Goal: Information Seeking & Learning: Learn about a topic

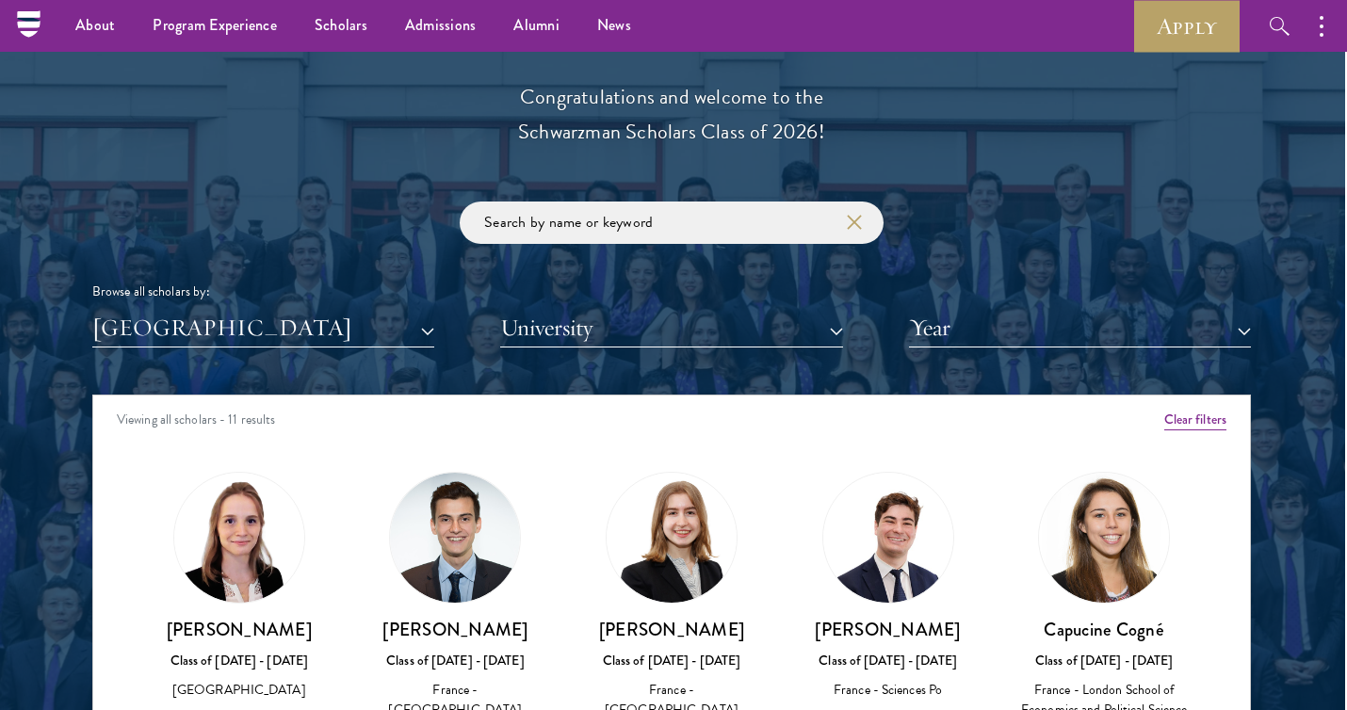
scroll to position [2106, 2]
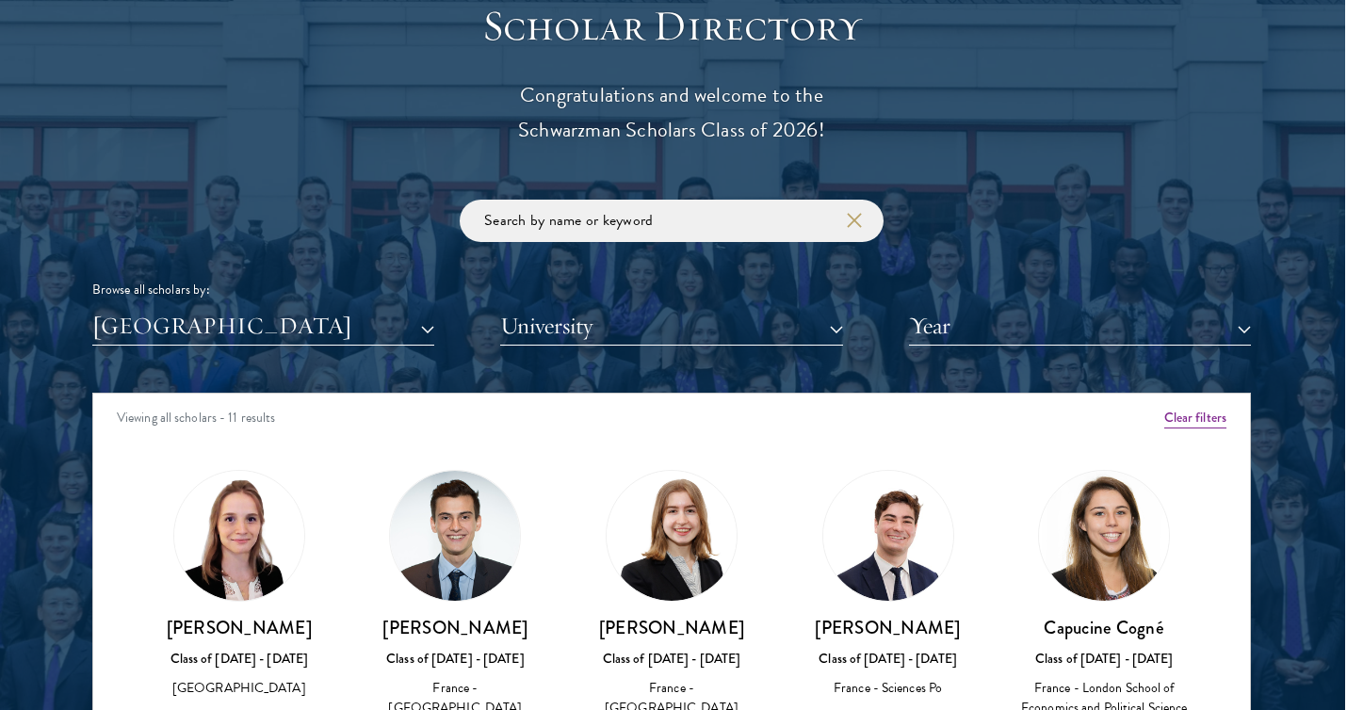
click at [320, 307] on button "[GEOGRAPHIC_DATA]" at bounding box center [263, 326] width 342 height 39
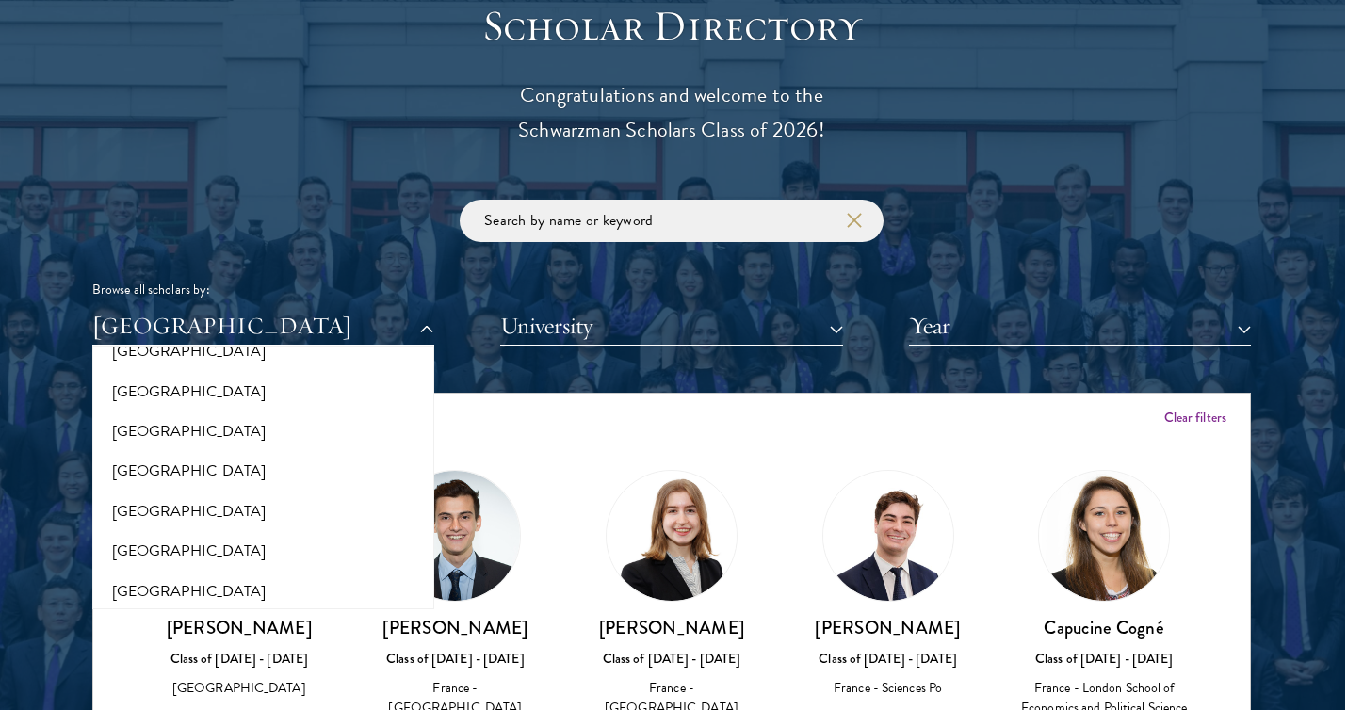
scroll to position [341, 0]
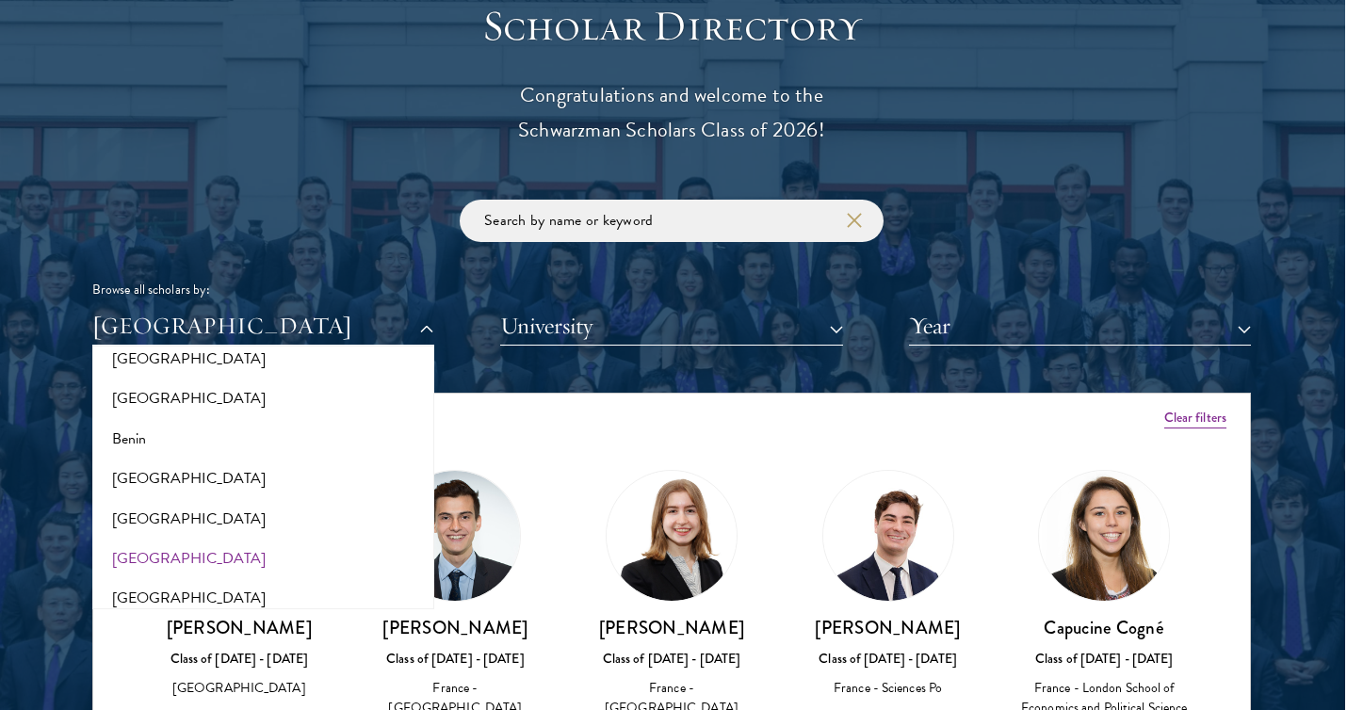
click at [121, 542] on button "[GEOGRAPHIC_DATA]" at bounding box center [263, 559] width 331 height 40
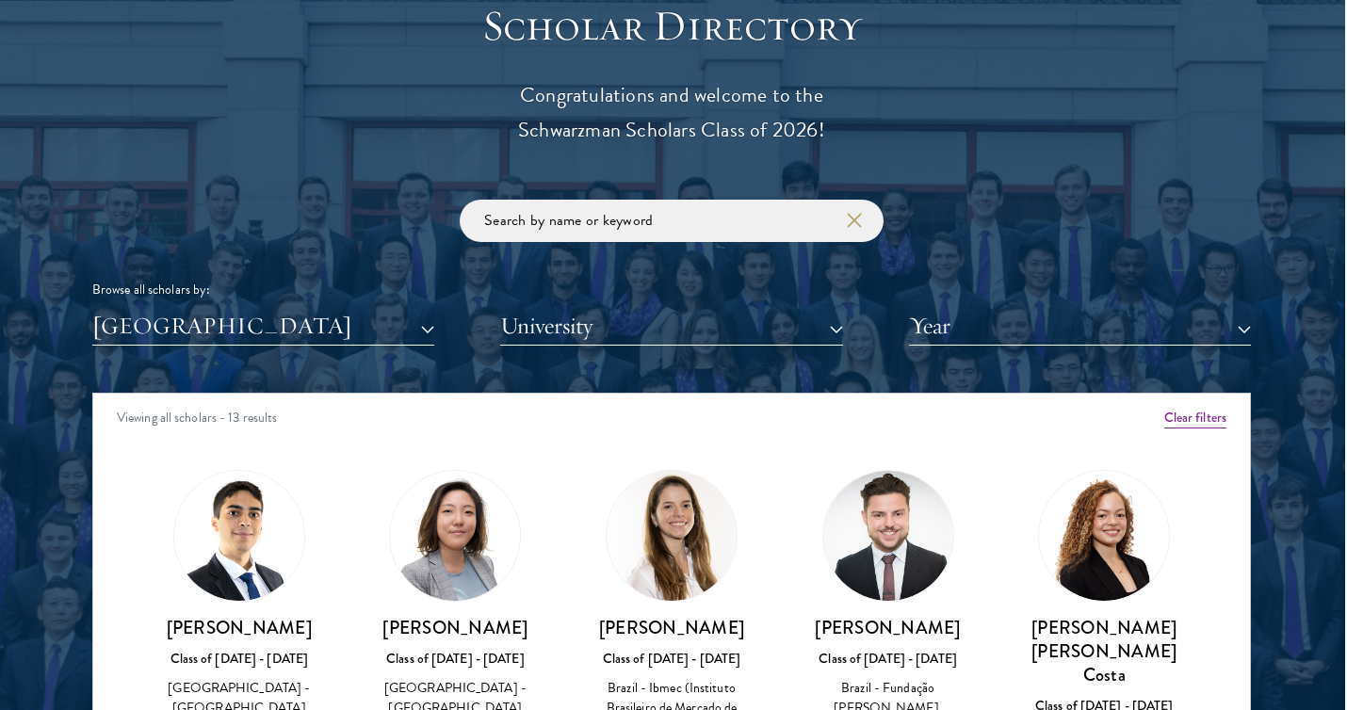
click at [51, 496] on div at bounding box center [671, 479] width 1347 height 1146
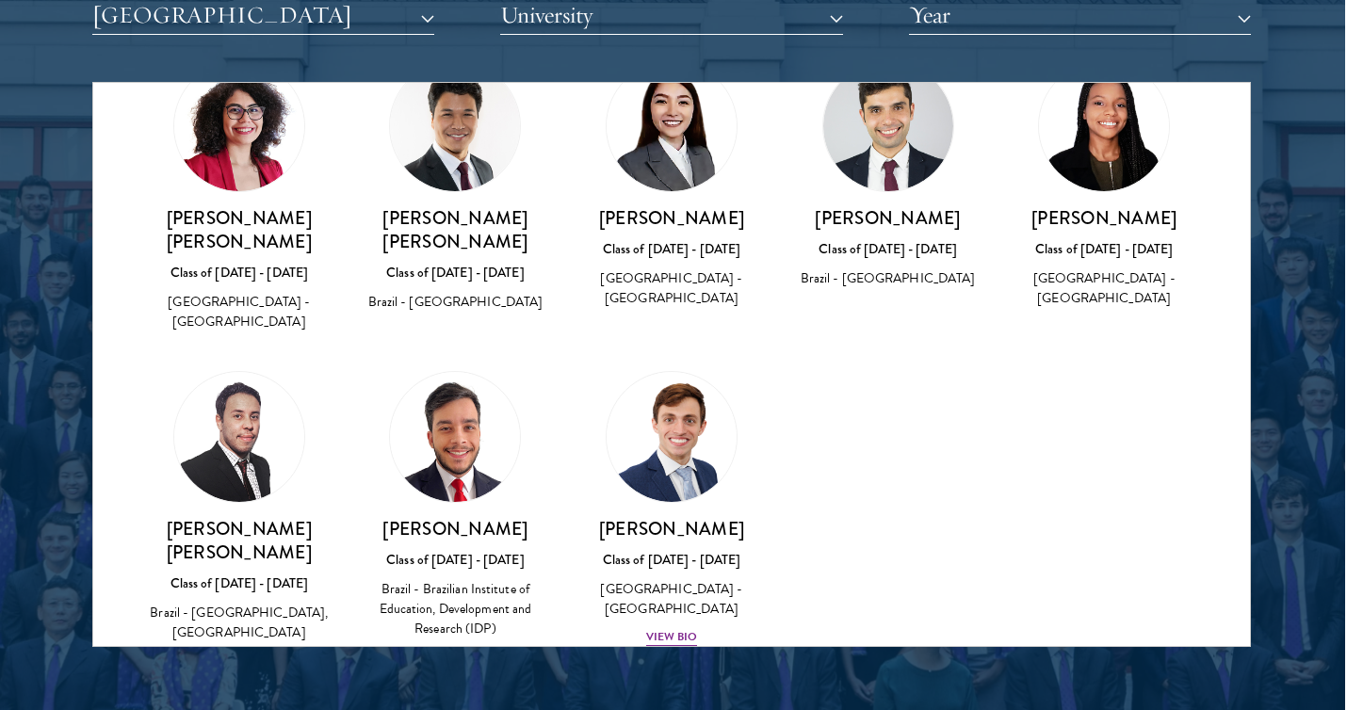
scroll to position [460, 0]
click at [652, 427] on img at bounding box center [671, 437] width 143 height 143
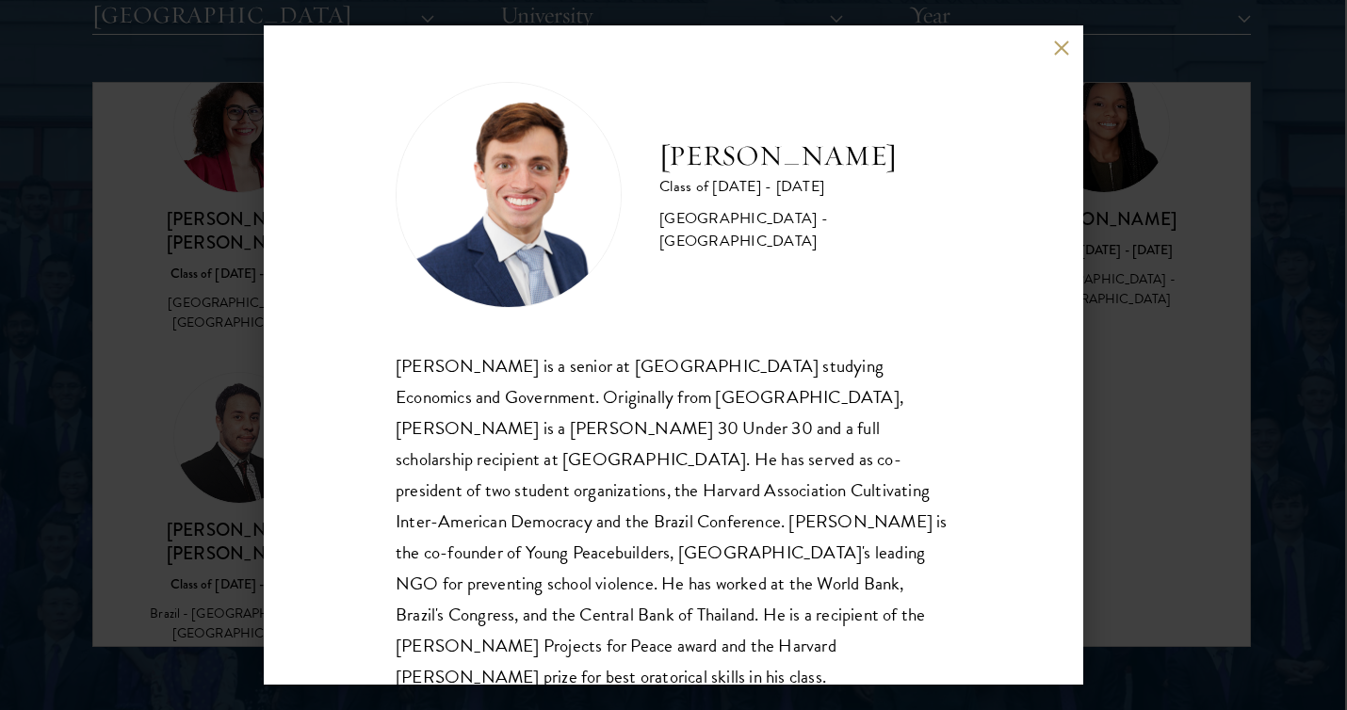
scroll to position [20, 0]
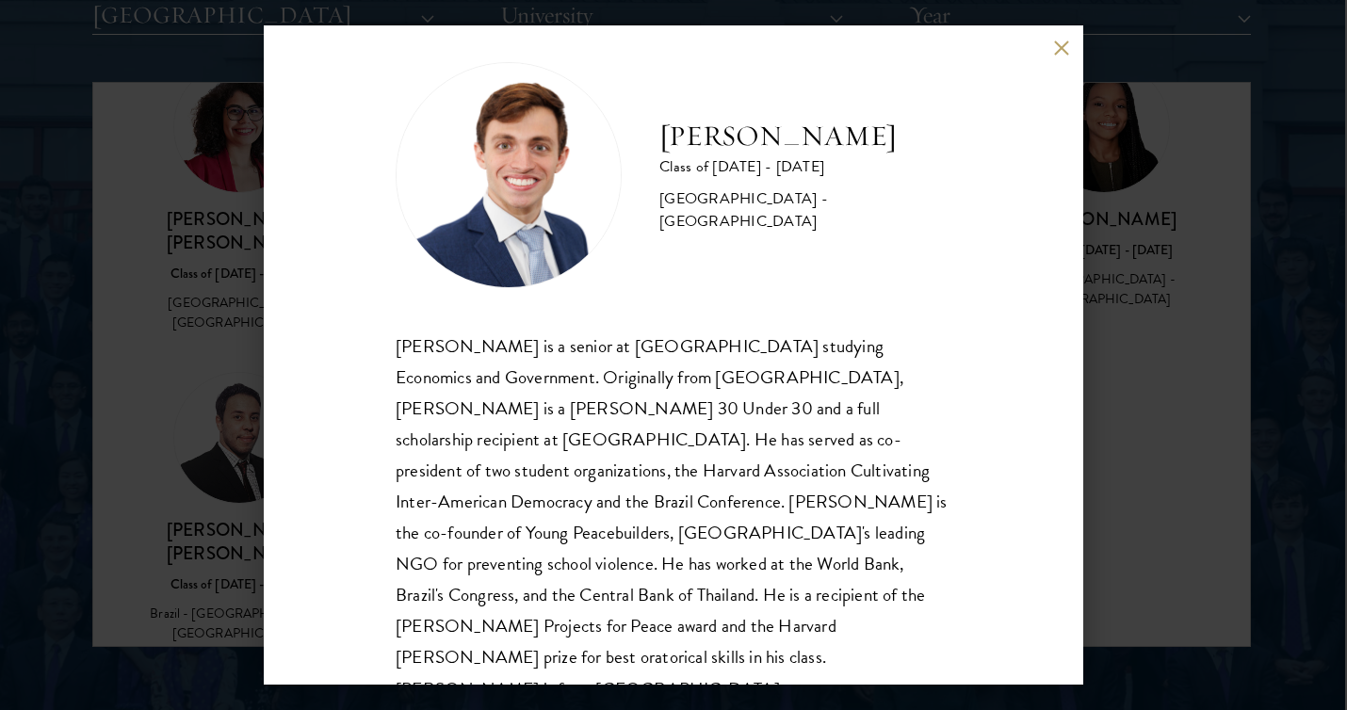
drag, startPoint x: 865, startPoint y: 174, endPoint x: 662, endPoint y: 132, distance: 207.8
click at [662, 132] on h2 "[PERSON_NAME]" at bounding box center [805, 137] width 292 height 38
copy h2 "[PERSON_NAME]"
click at [1178, 300] on div "[PERSON_NAME] Class of [DATE] - [DATE] [GEOGRAPHIC_DATA] - [GEOGRAPHIC_DATA] [P…" at bounding box center [673, 355] width 1347 height 710
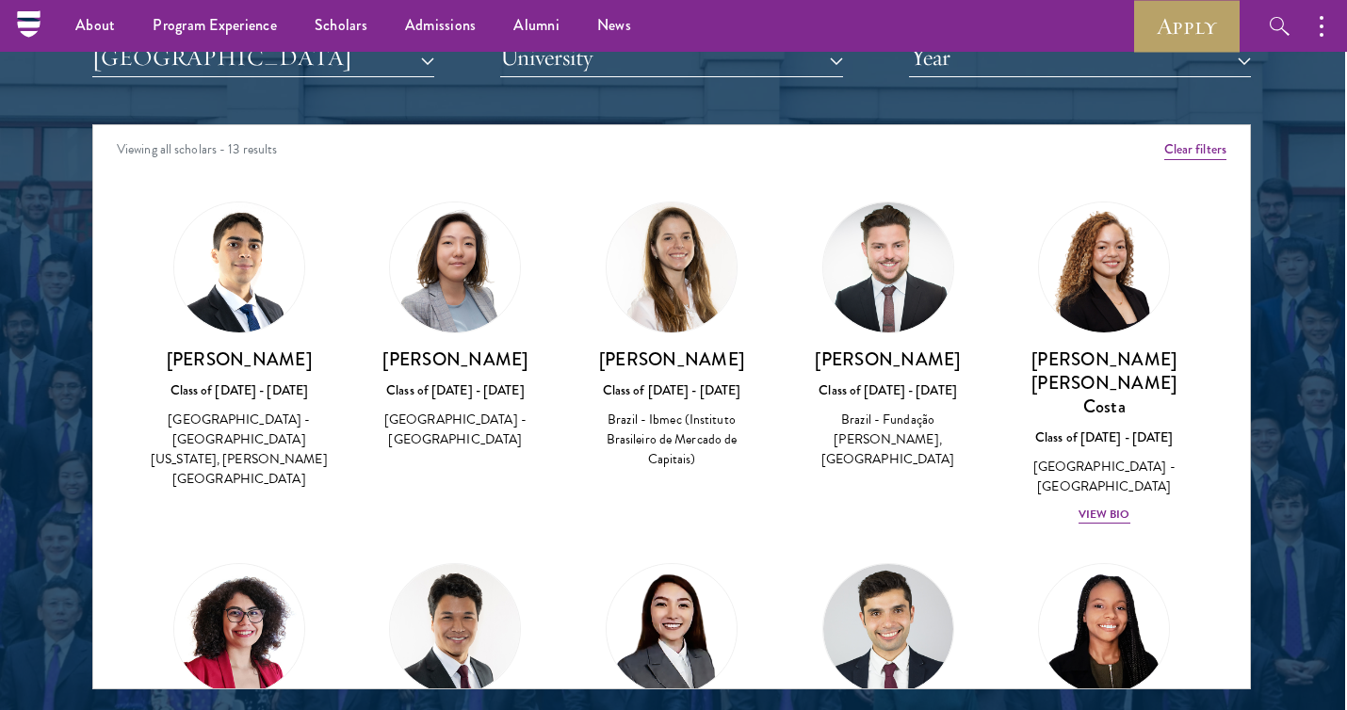
scroll to position [2351, 2]
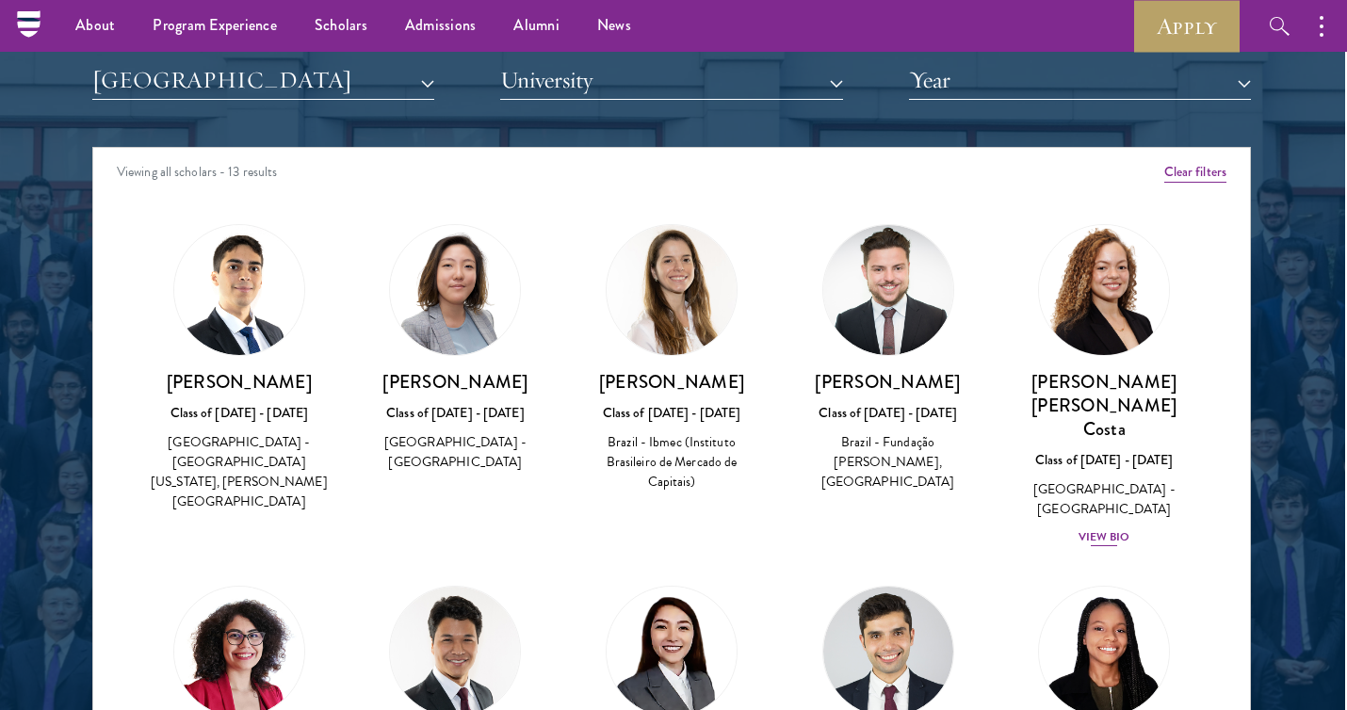
click at [1120, 332] on img at bounding box center [1103, 289] width 143 height 143
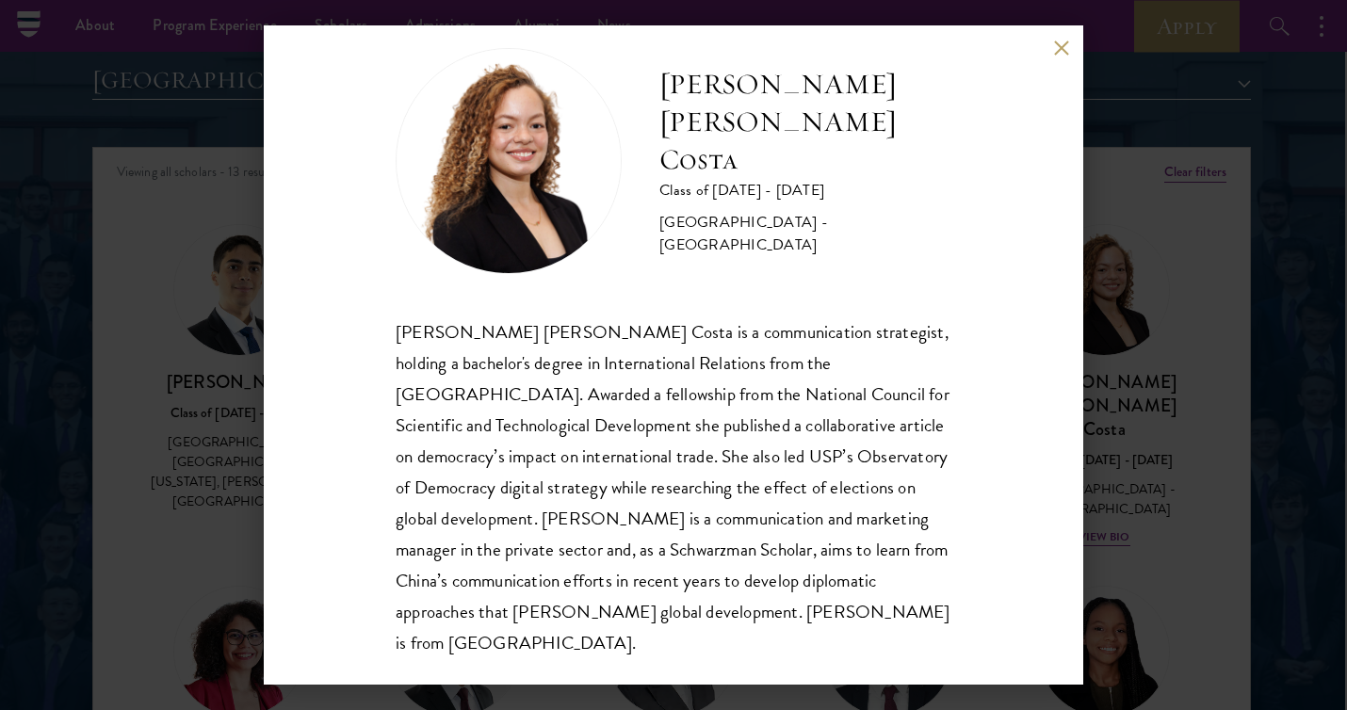
scroll to position [33, 0]
click at [157, 373] on div "[PERSON_NAME] [PERSON_NAME] Costa Class of [DATE] - [DATE] [GEOGRAPHIC_DATA] - …" at bounding box center [673, 355] width 1347 height 710
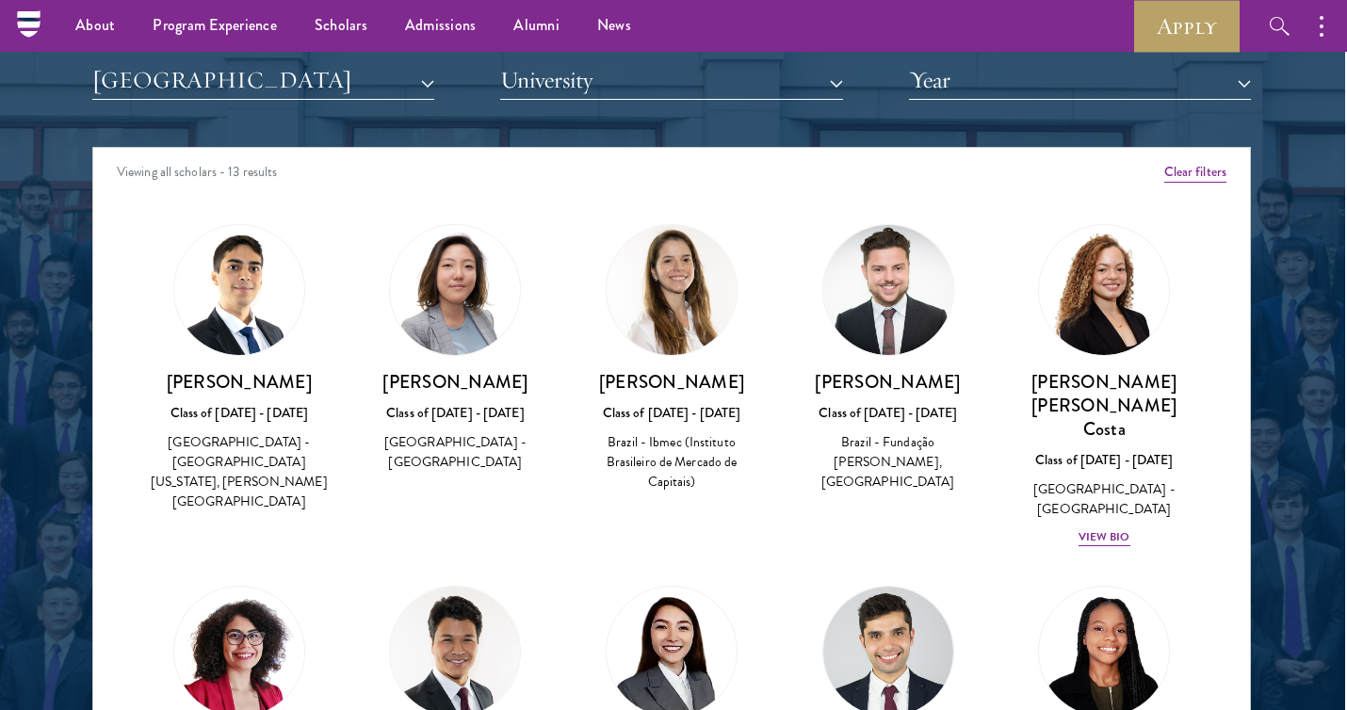
click at [223, 84] on button "[GEOGRAPHIC_DATA]" at bounding box center [263, 80] width 342 height 39
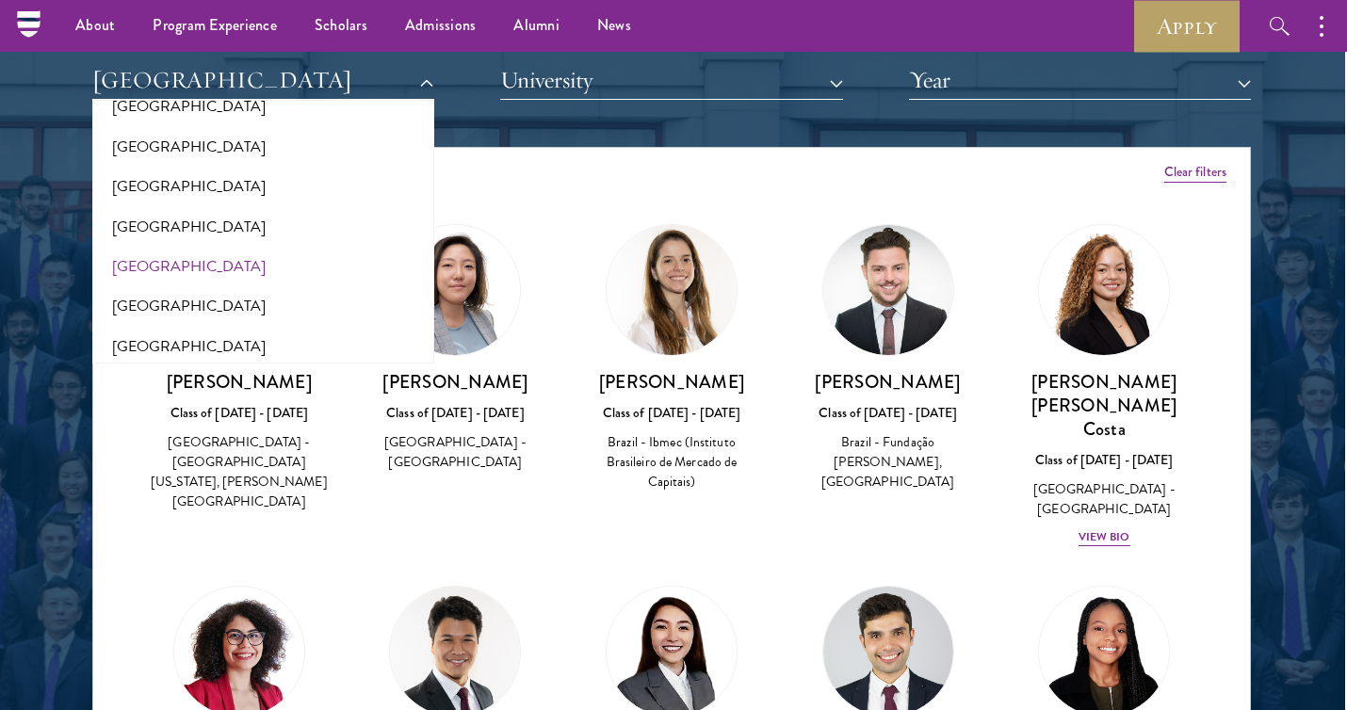
scroll to position [588, 0]
click at [140, 221] on button "[GEOGRAPHIC_DATA]" at bounding box center [263, 226] width 331 height 40
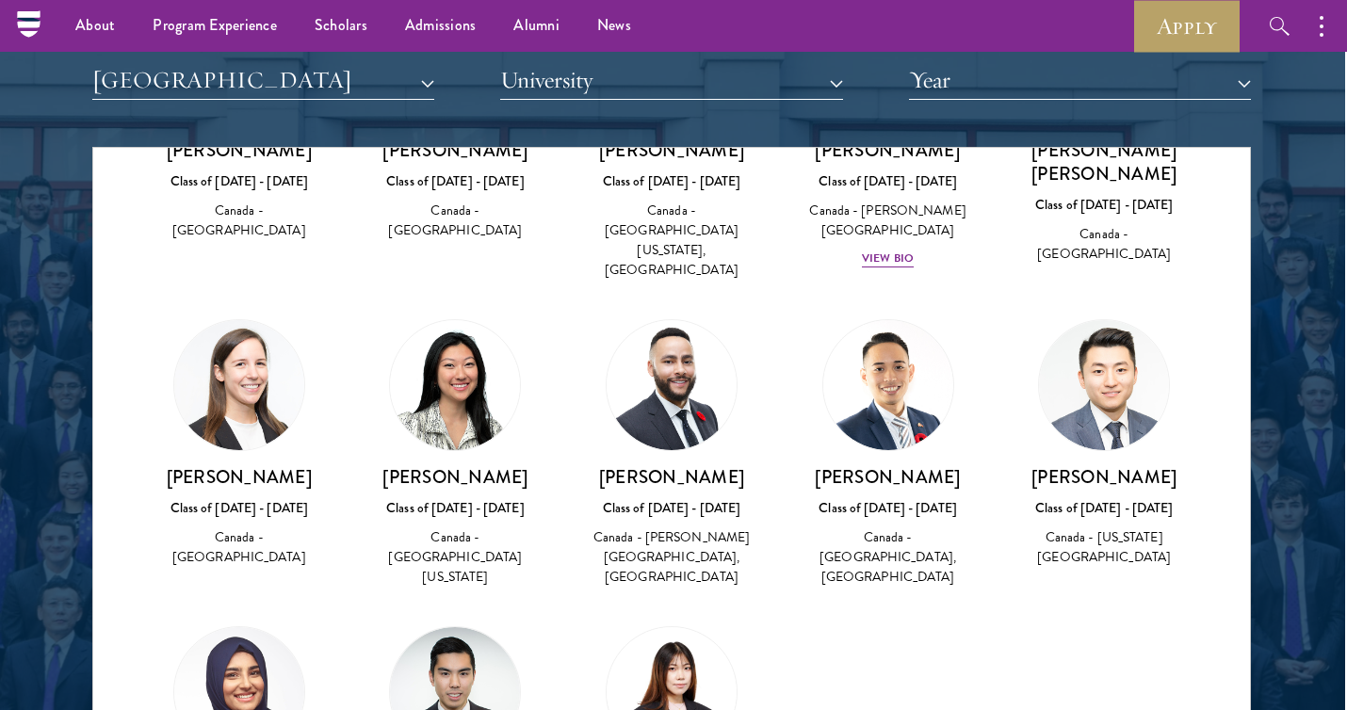
scroll to position [1835, 0]
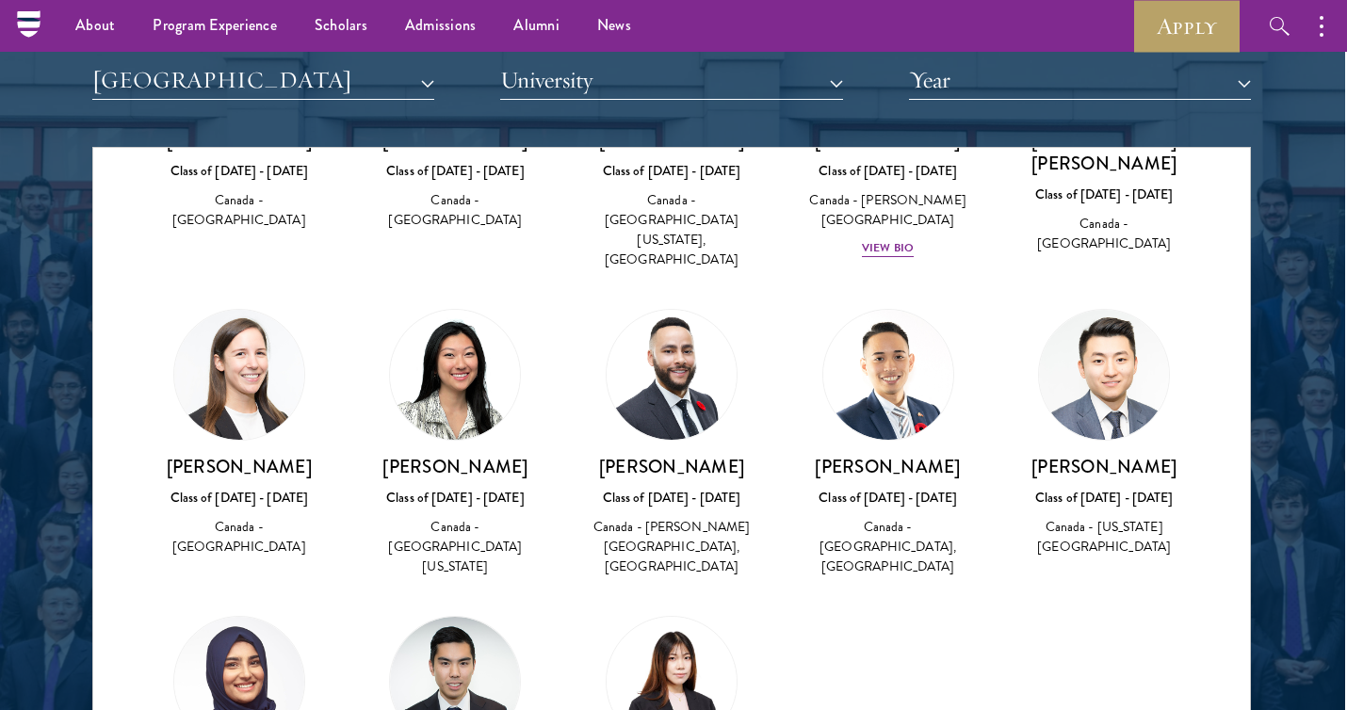
click at [186, 85] on button "[GEOGRAPHIC_DATA]" at bounding box center [263, 80] width 342 height 39
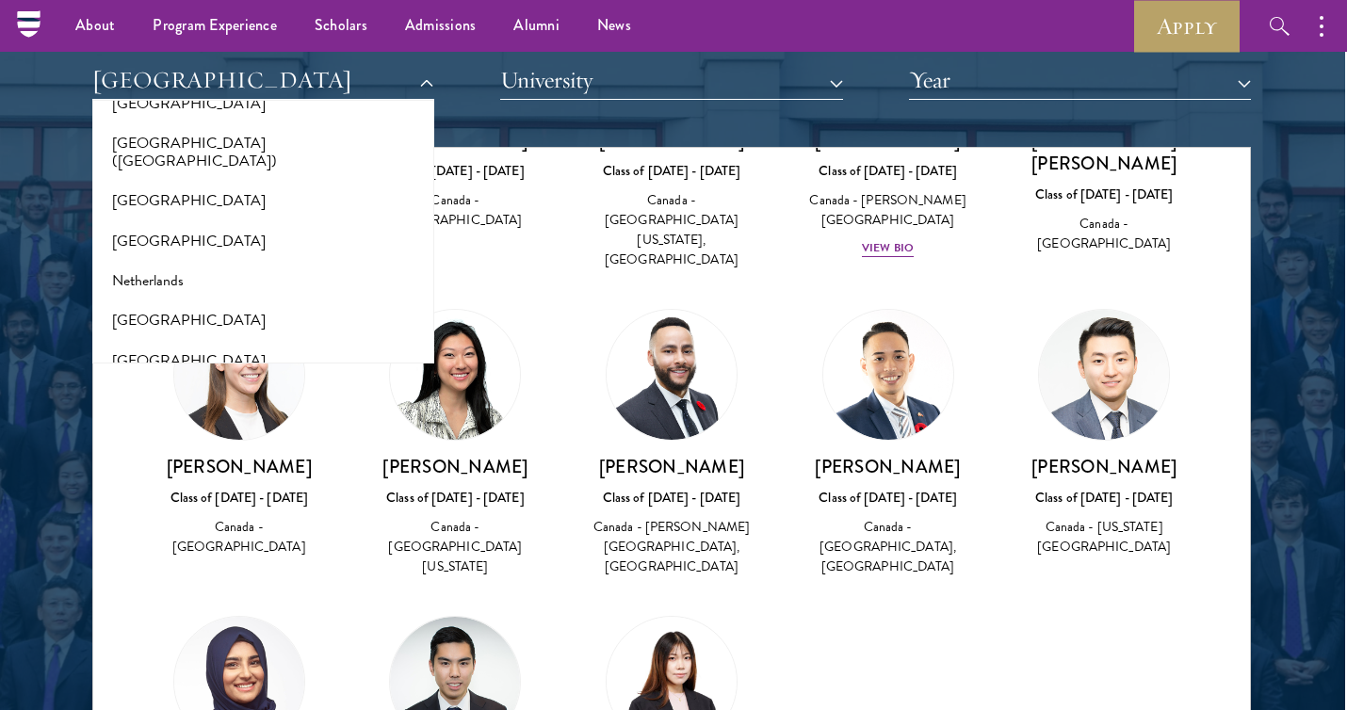
scroll to position [2510, 0]
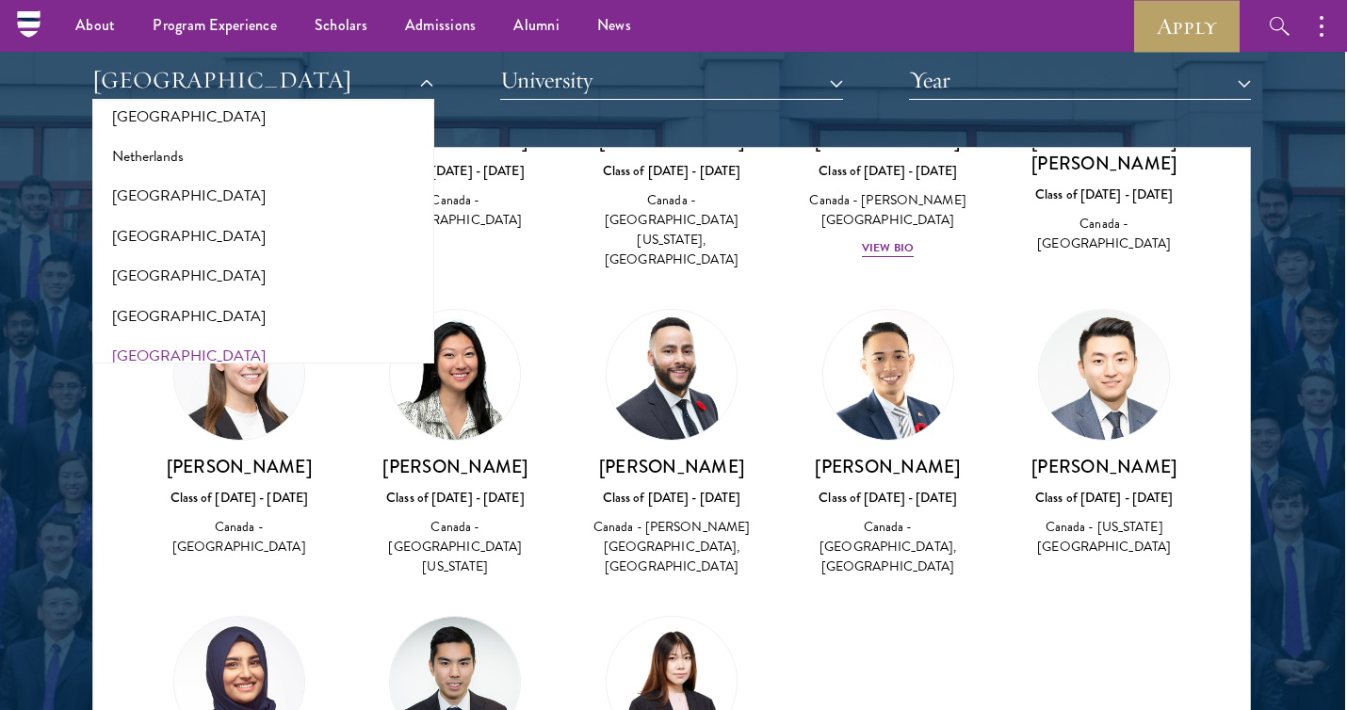
click at [126, 336] on button "[GEOGRAPHIC_DATA]" at bounding box center [263, 356] width 331 height 40
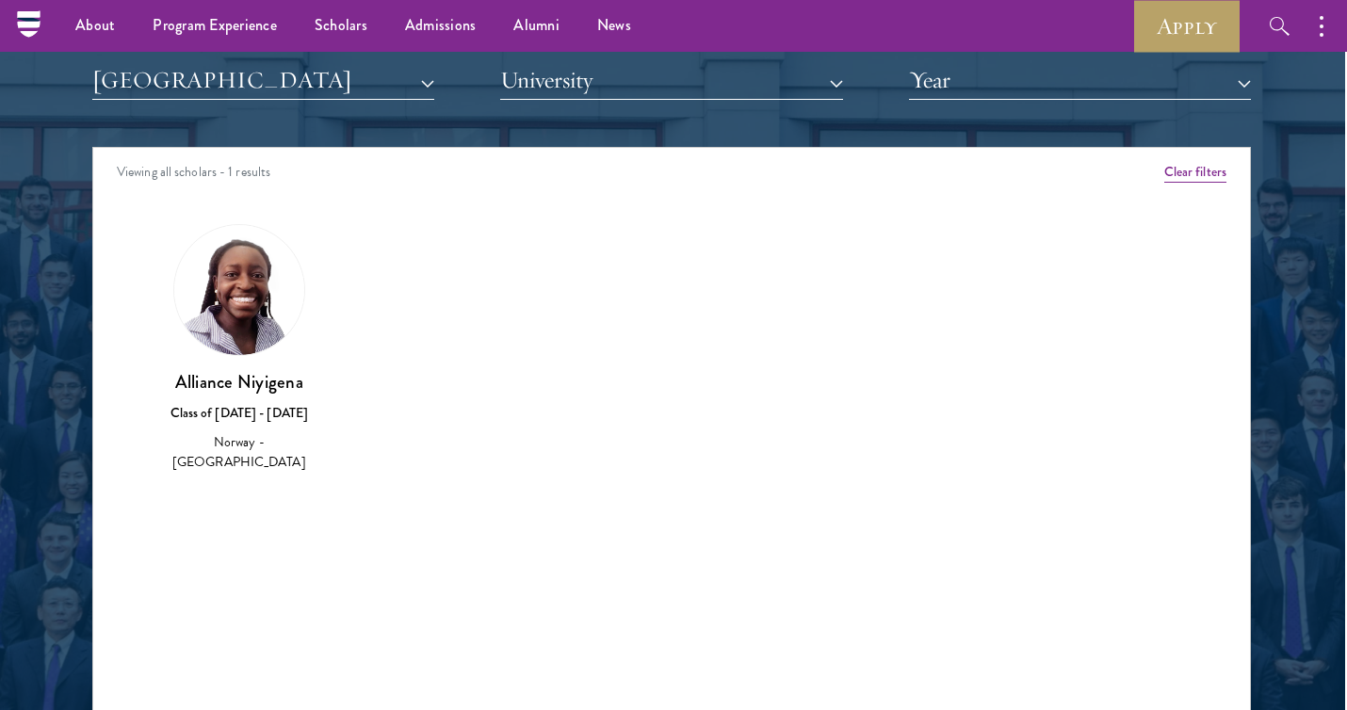
click at [220, 85] on button "[GEOGRAPHIC_DATA]" at bounding box center [263, 80] width 342 height 39
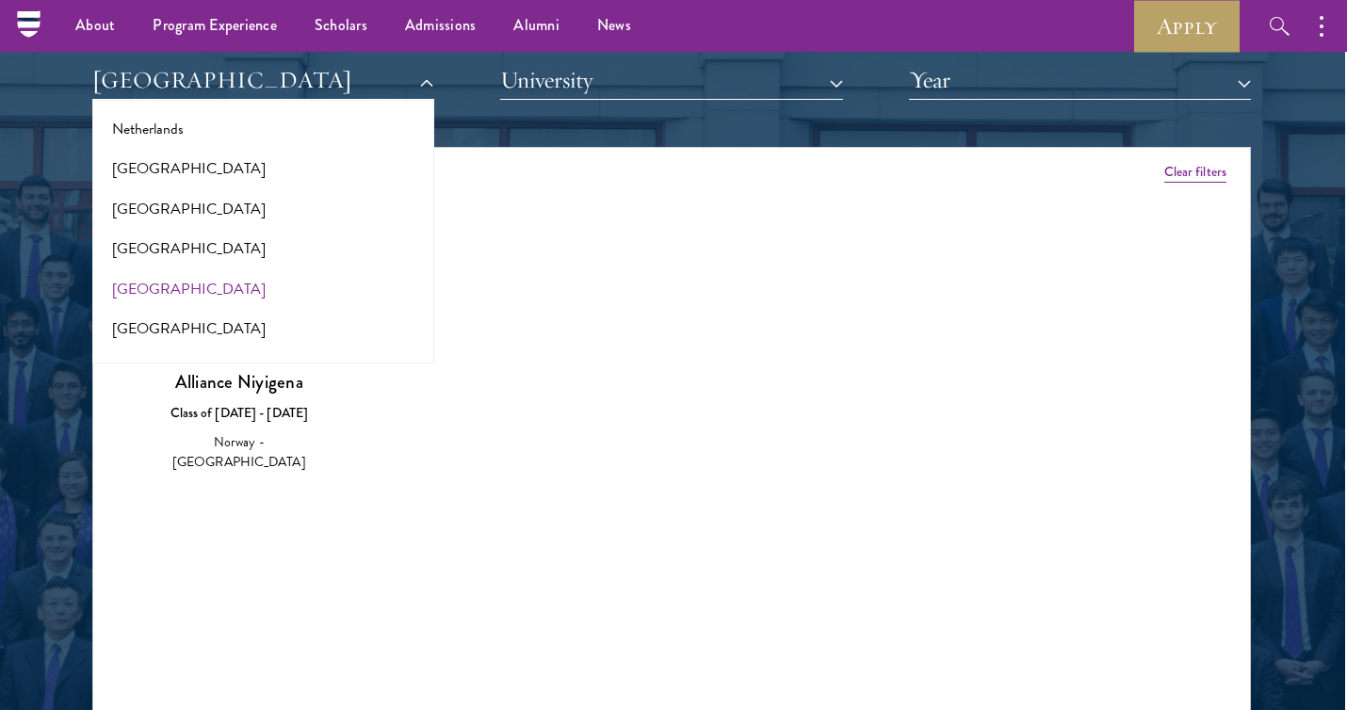
scroll to position [2575, 0]
click at [137, 311] on button "[GEOGRAPHIC_DATA]" at bounding box center [263, 331] width 331 height 40
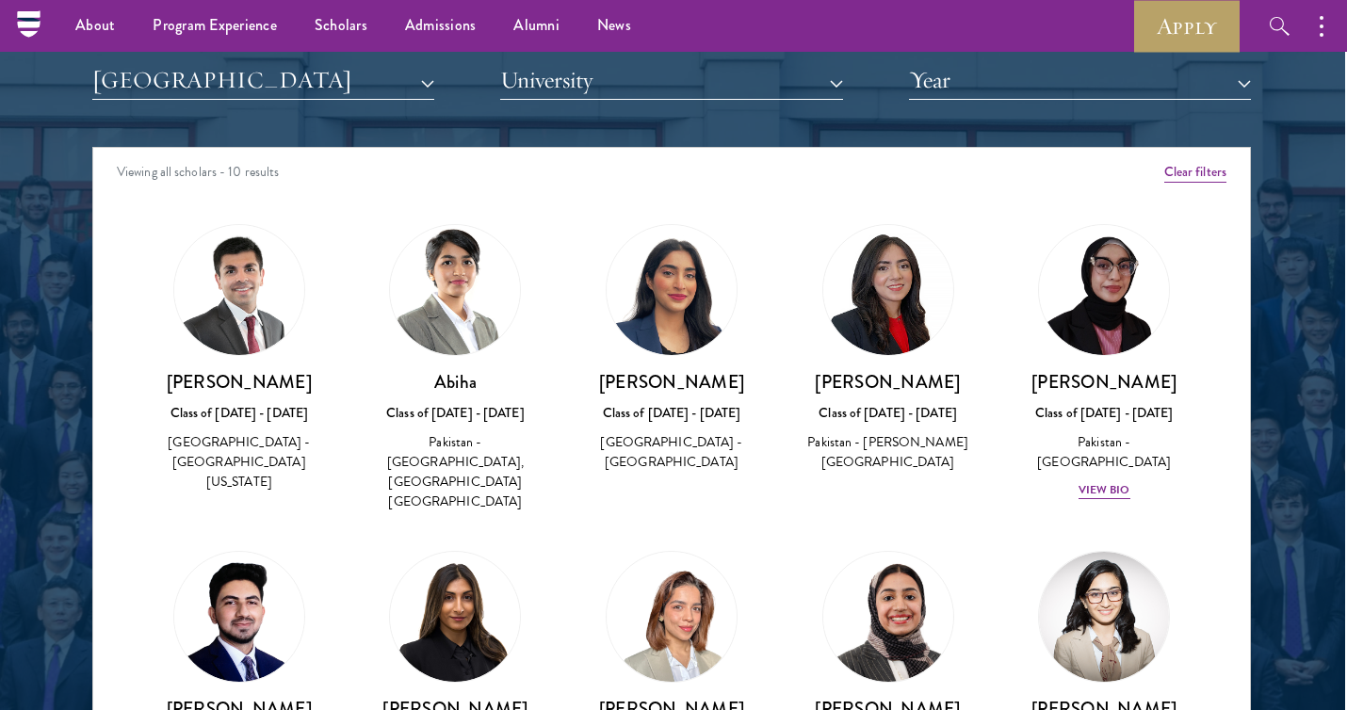
click at [282, 100] on div "Scholar Directory Congratulations and welcome to the Schwarzman Scholars Class …" at bounding box center [671, 233] width 1158 height 958
click at [282, 90] on button "[GEOGRAPHIC_DATA]" at bounding box center [263, 80] width 342 height 39
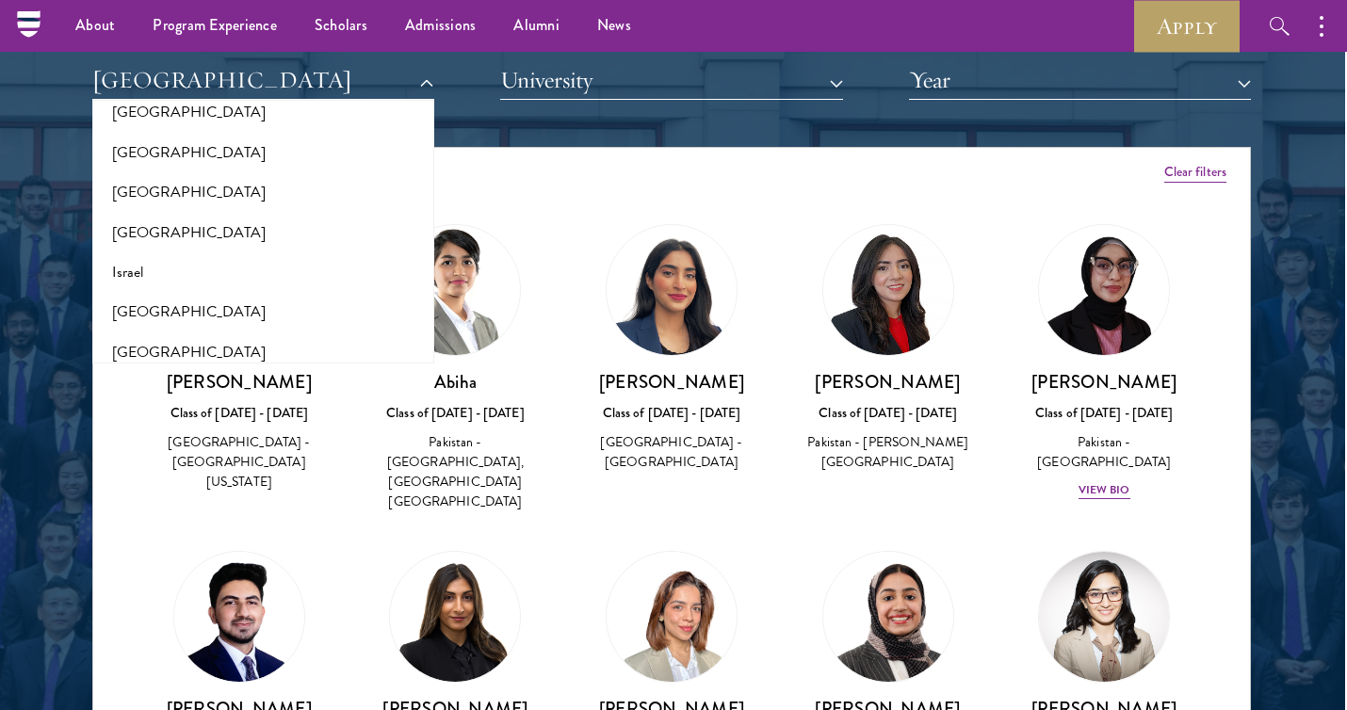
scroll to position [1493, 0]
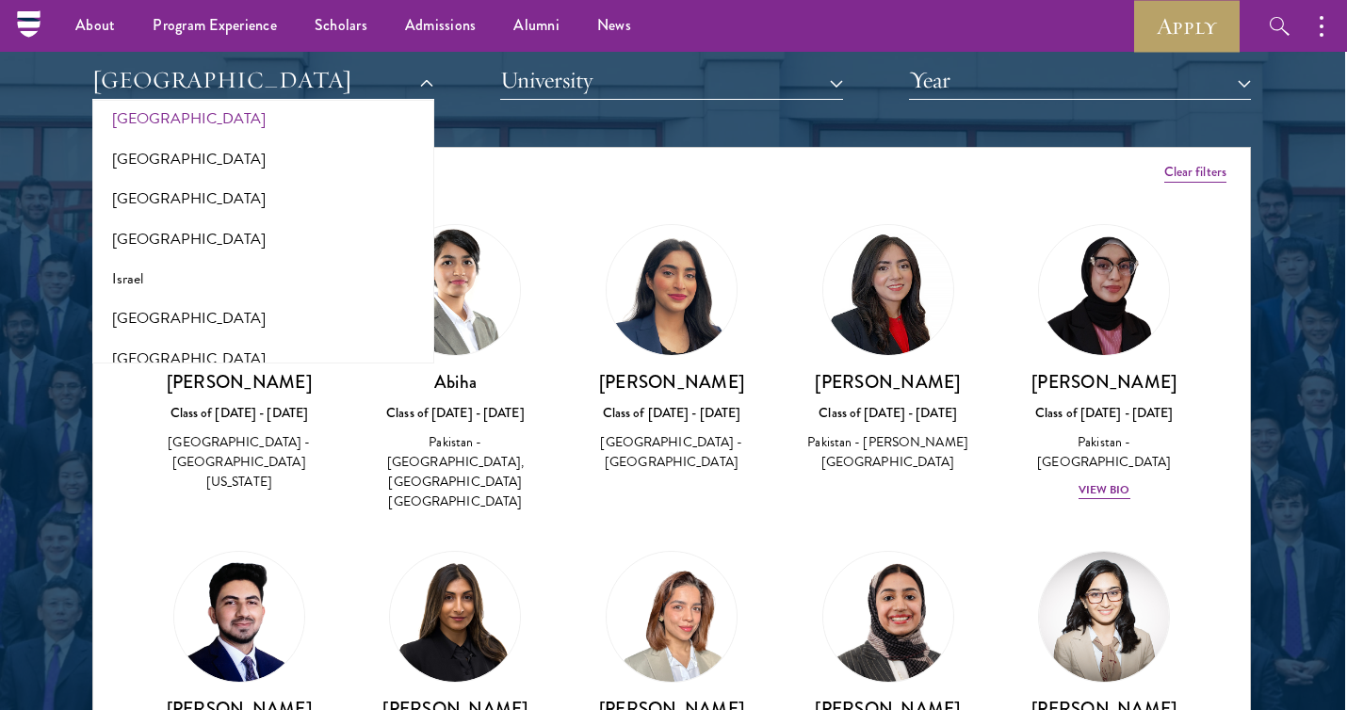
click at [136, 100] on button "[GEOGRAPHIC_DATA]" at bounding box center [263, 119] width 331 height 40
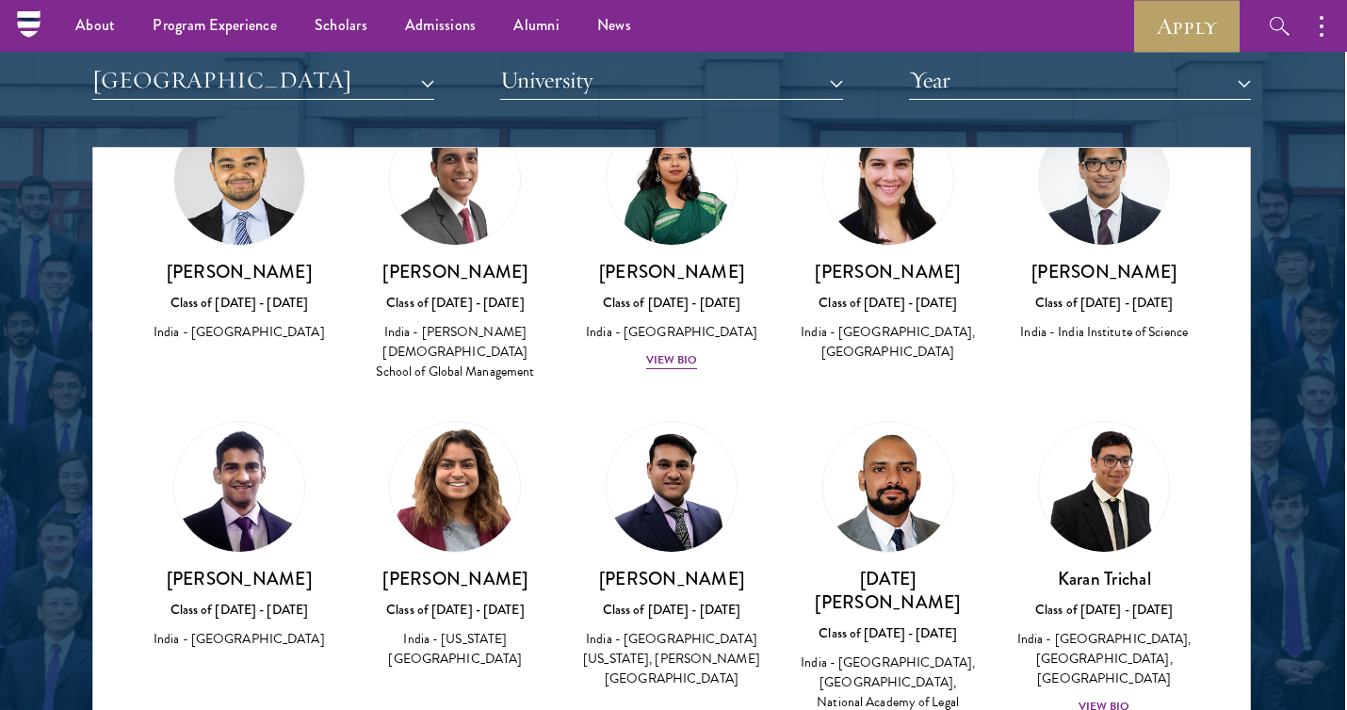
scroll to position [1664, 0]
click at [164, 78] on button "[GEOGRAPHIC_DATA]" at bounding box center [263, 80] width 342 height 39
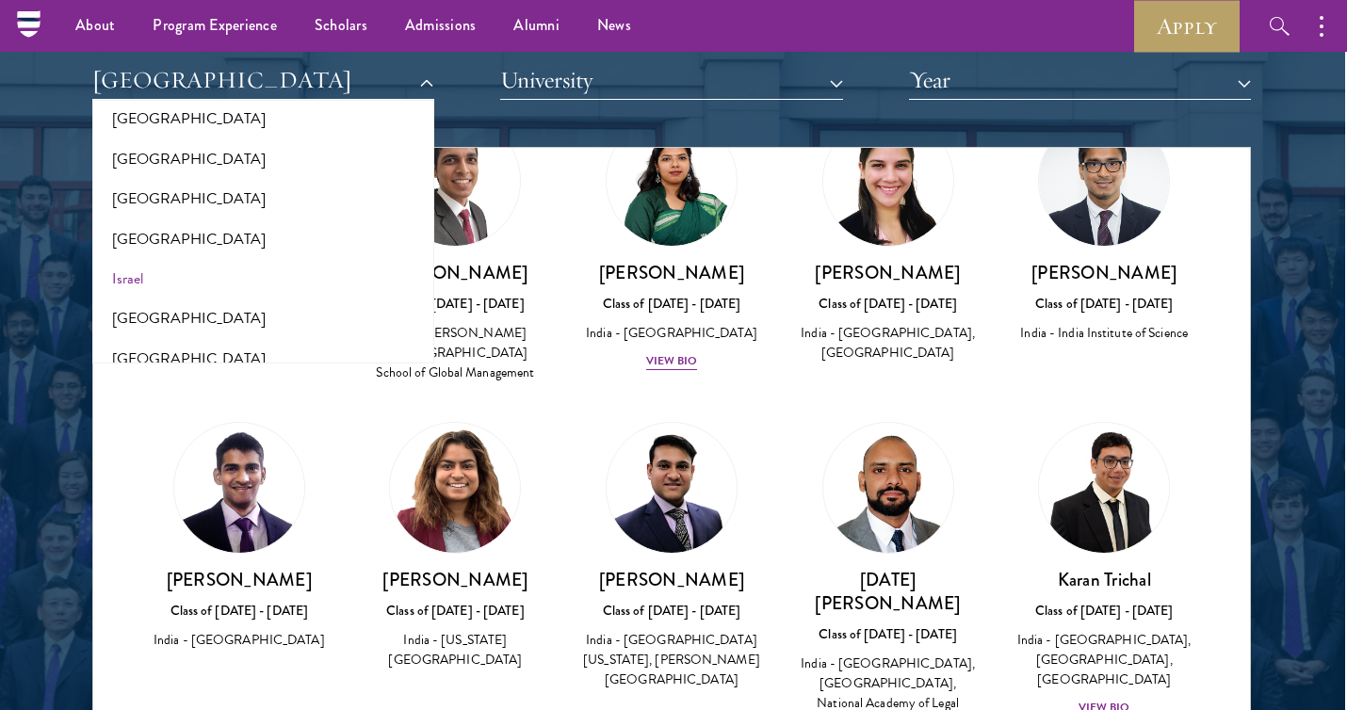
scroll to position [1550, 0]
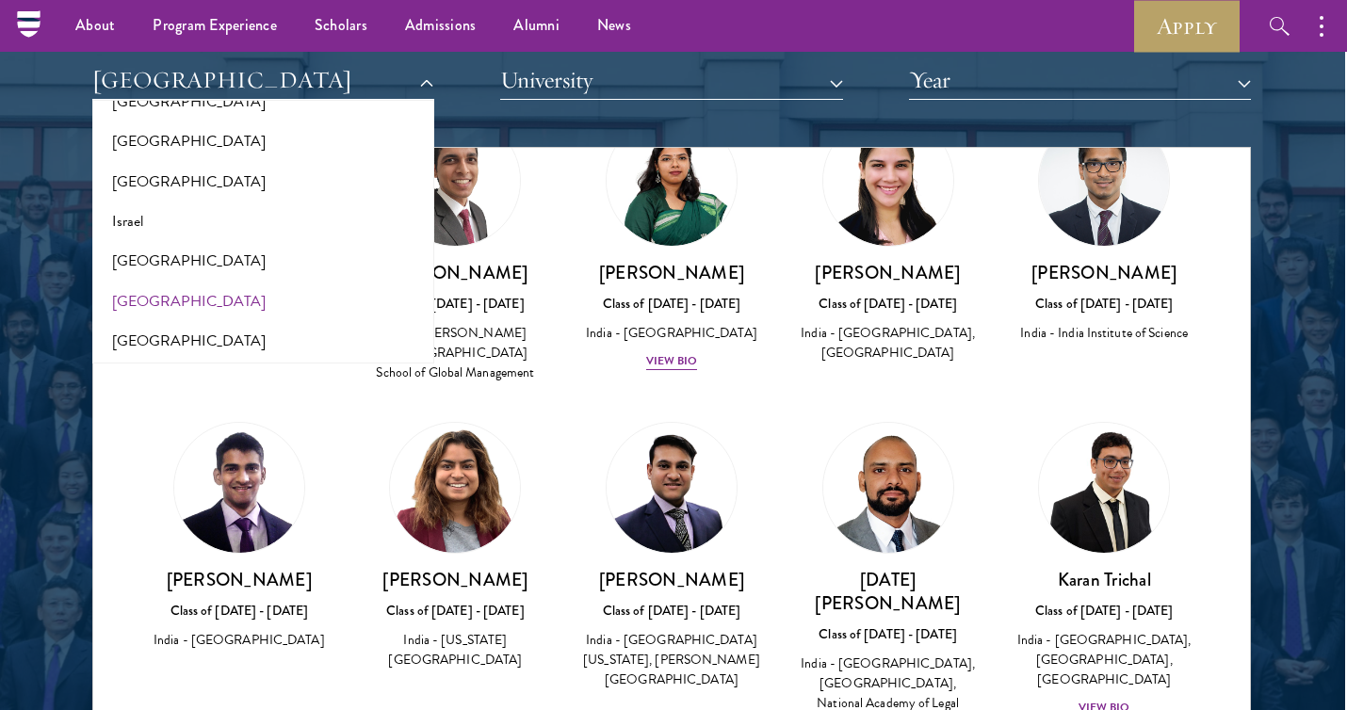
click at [130, 282] on button "[GEOGRAPHIC_DATA]" at bounding box center [263, 302] width 331 height 40
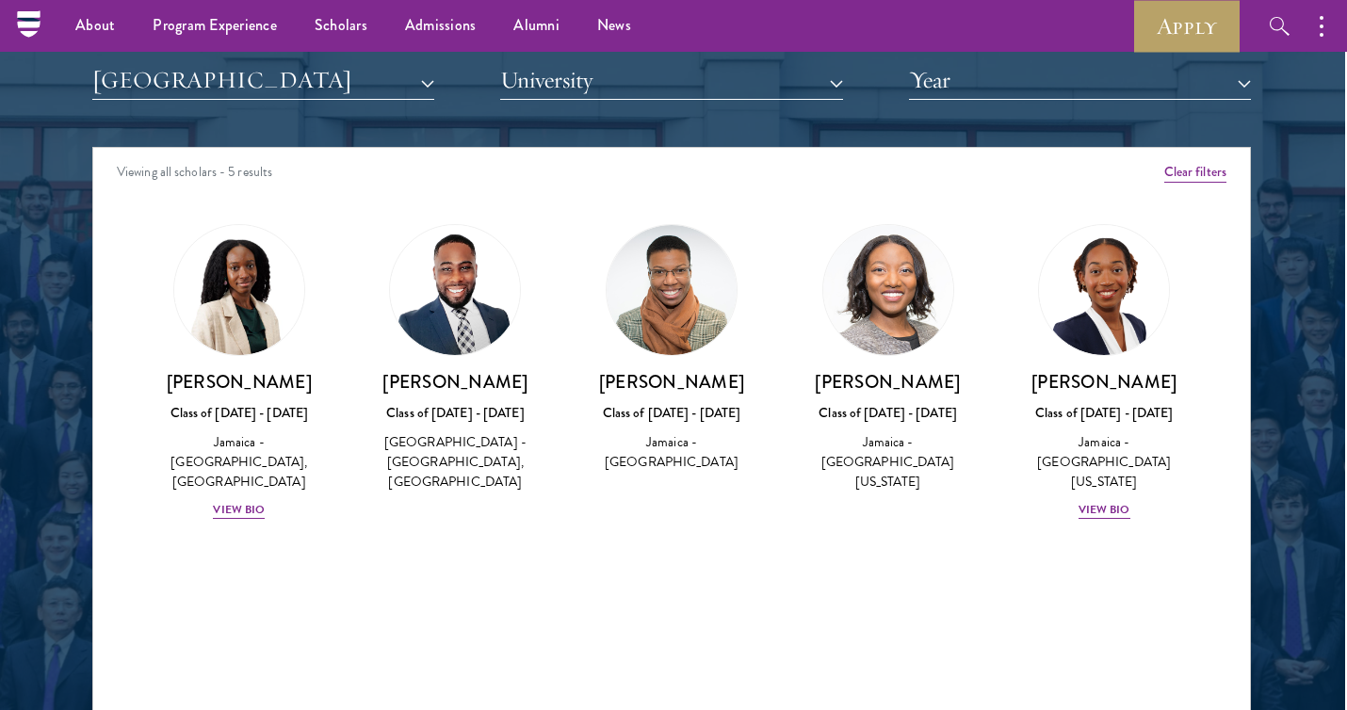
click at [227, 73] on button "[GEOGRAPHIC_DATA]" at bounding box center [263, 80] width 342 height 39
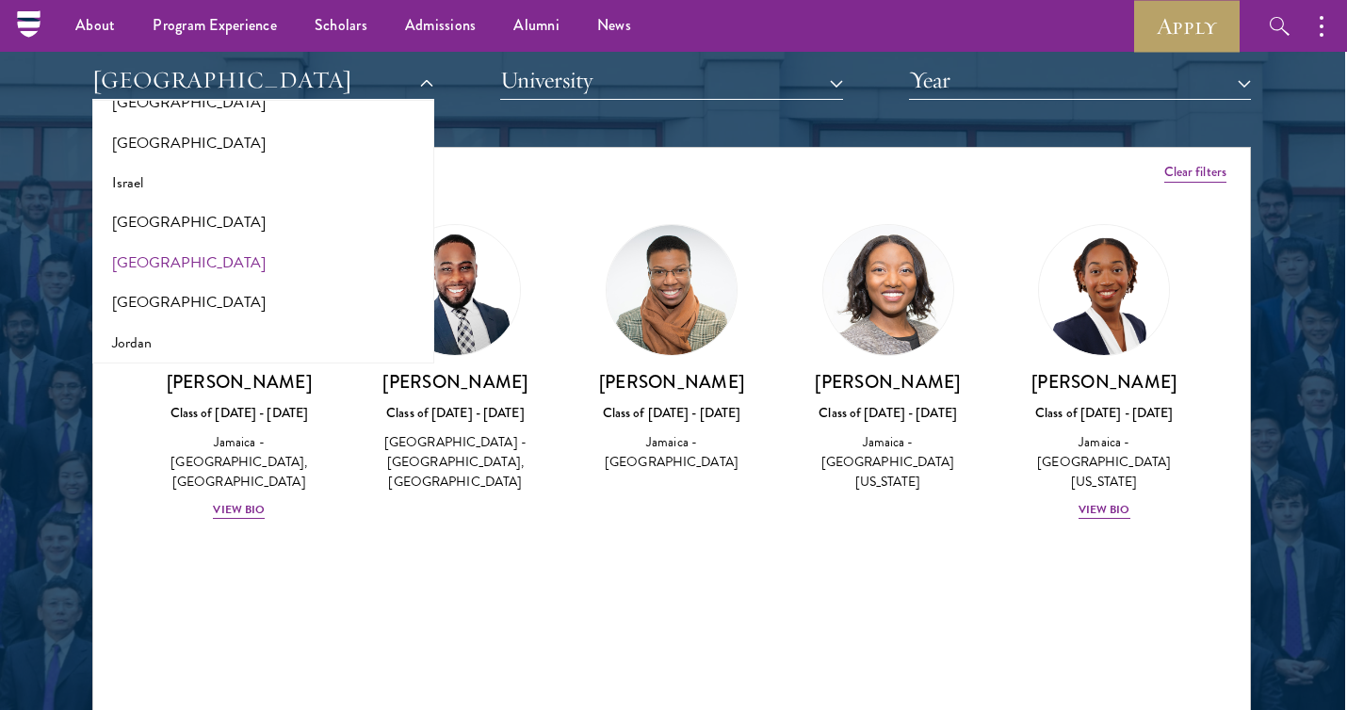
scroll to position [1590, 0]
click at [121, 282] on button "[GEOGRAPHIC_DATA]" at bounding box center [263, 302] width 331 height 40
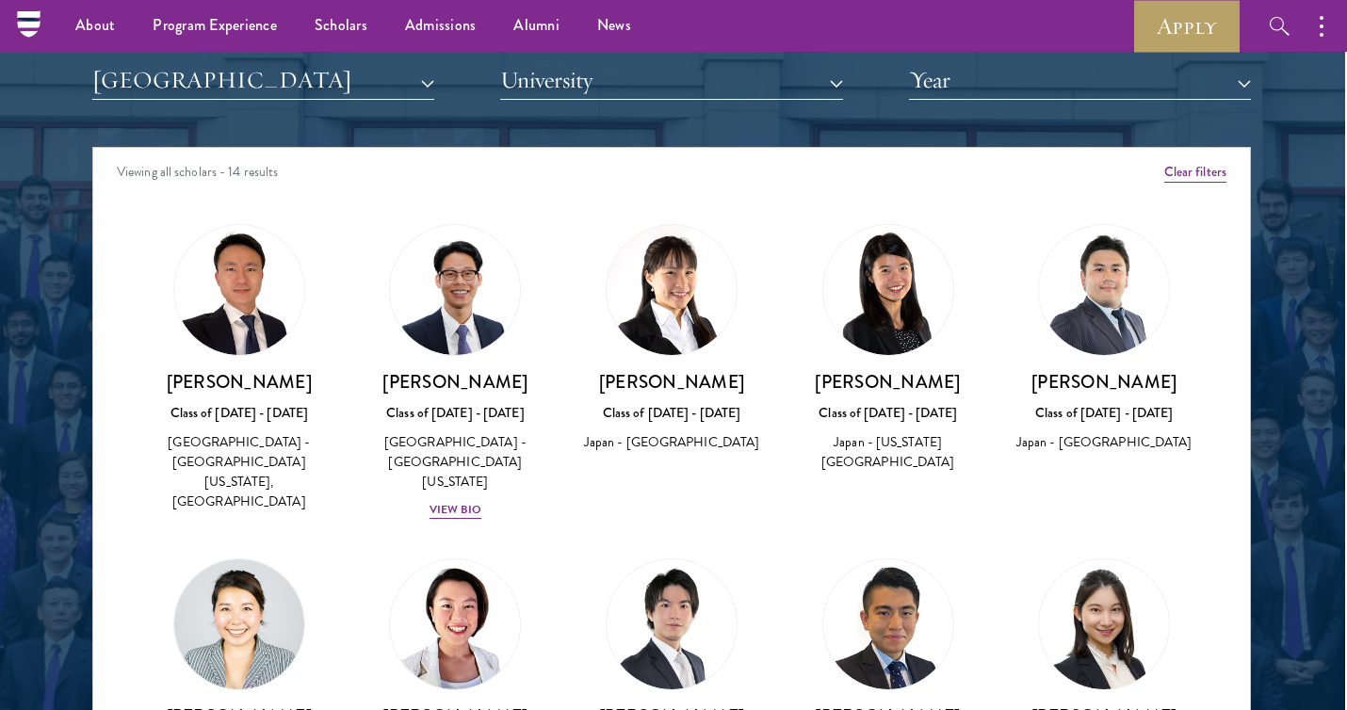
click at [223, 89] on button "[GEOGRAPHIC_DATA]" at bounding box center [263, 80] width 342 height 39
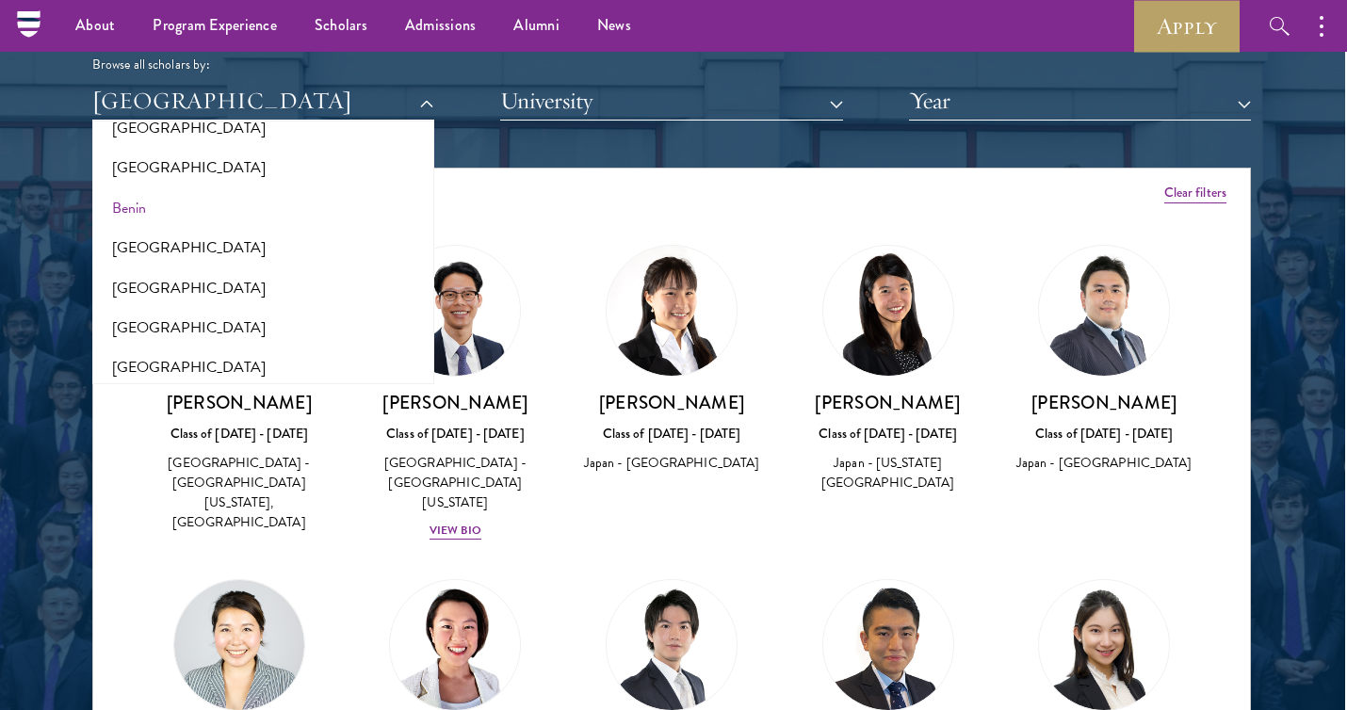
scroll to position [374, 0]
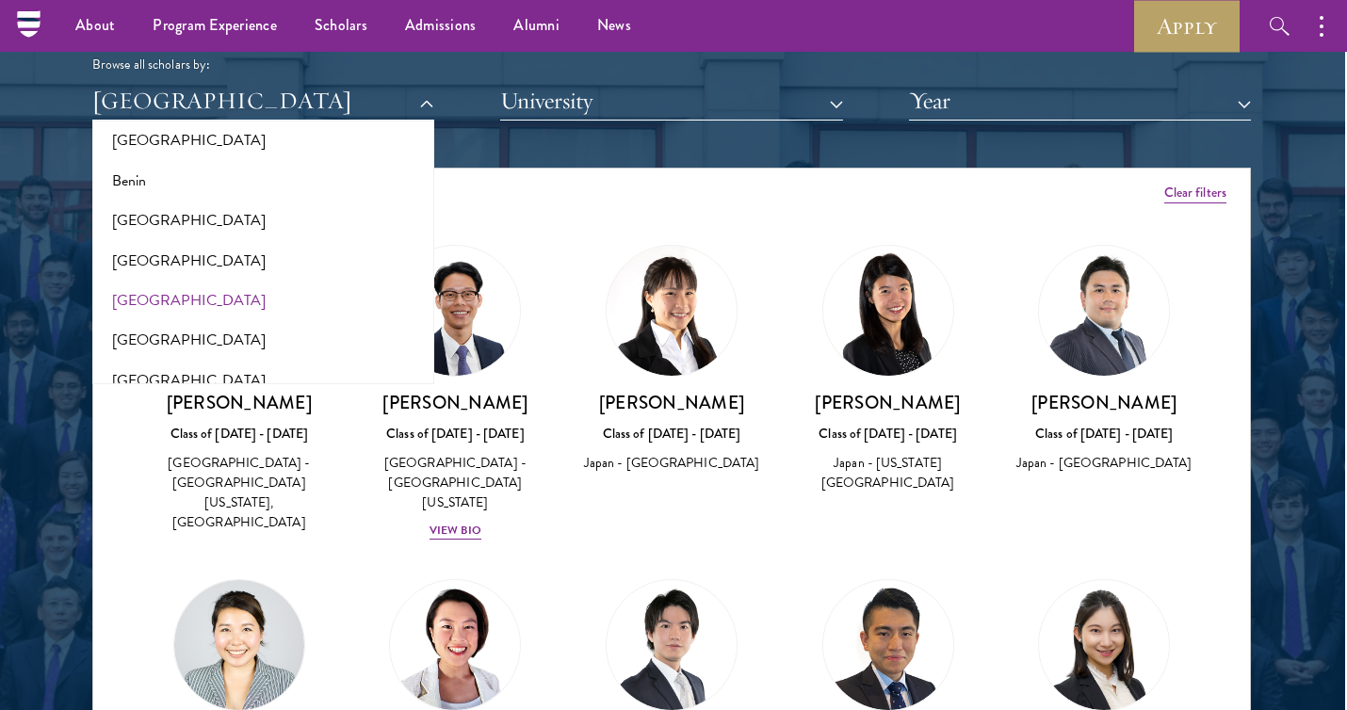
click at [131, 293] on button "[GEOGRAPHIC_DATA]" at bounding box center [263, 301] width 331 height 40
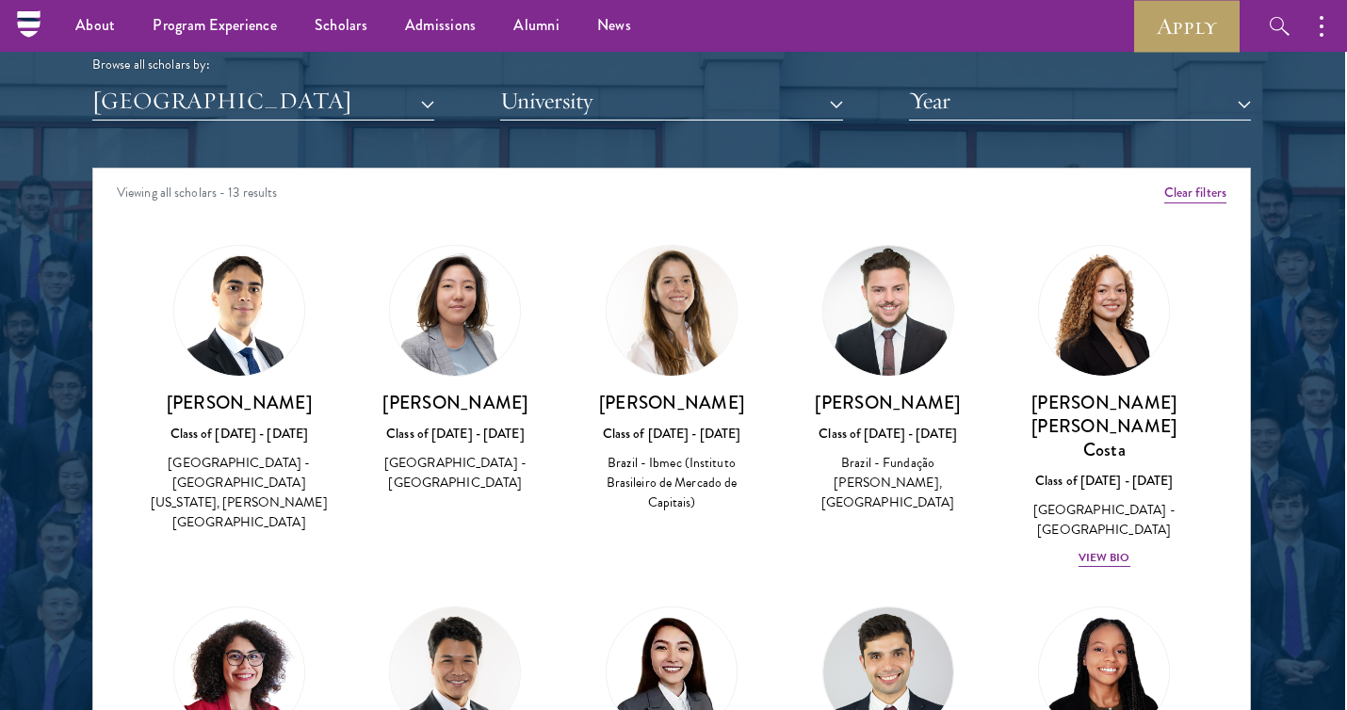
click at [50, 300] on div at bounding box center [671, 254] width 1347 height 1146
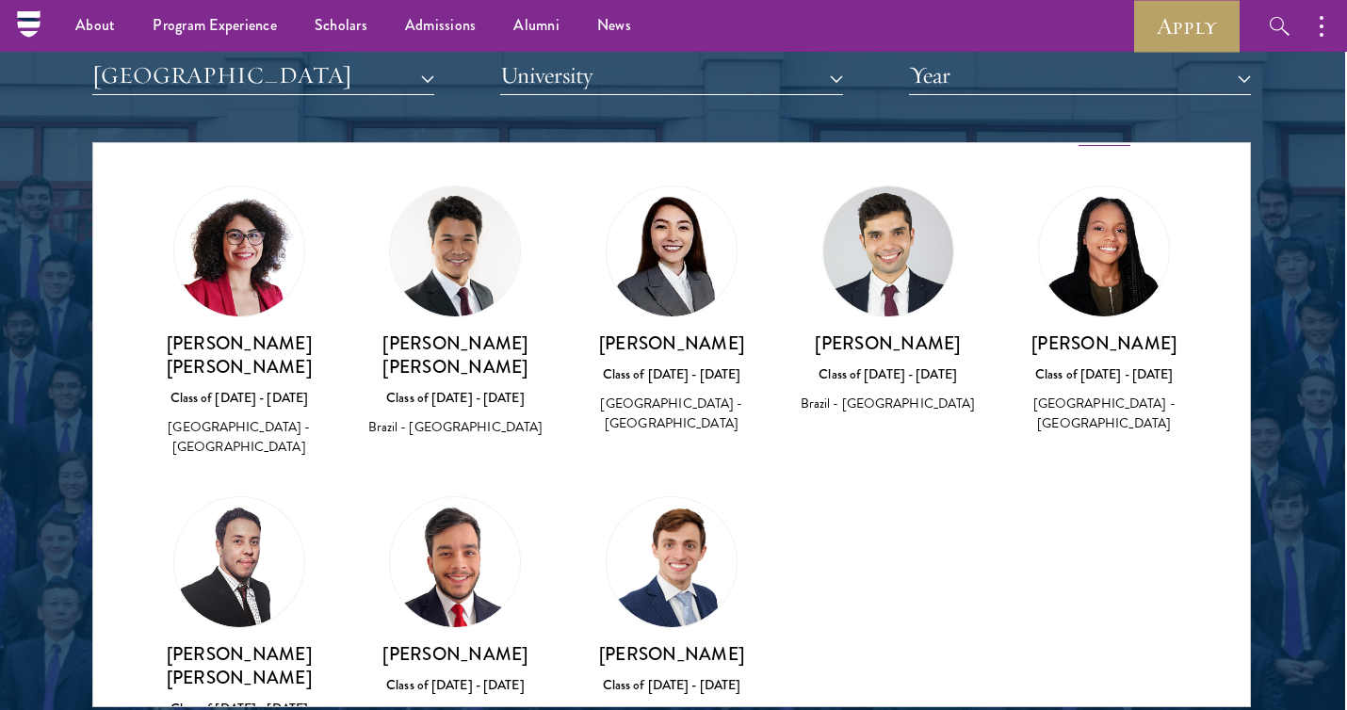
scroll to position [460, 0]
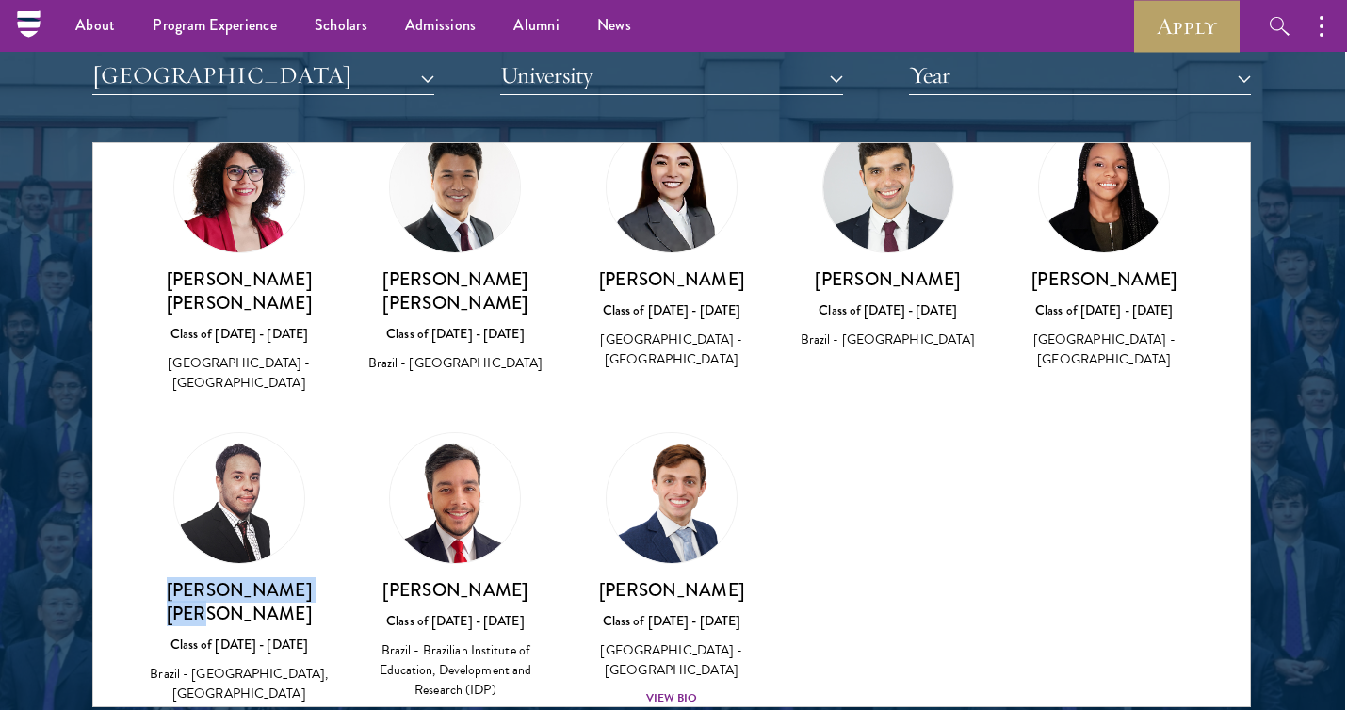
drag, startPoint x: 305, startPoint y: 521, endPoint x: 176, endPoint y: 518, distance: 129.0
click at [176, 578] on h3 "[PERSON_NAME] [PERSON_NAME]" at bounding box center [239, 601] width 179 height 47
copy h3 "[PERSON_NAME] [PERSON_NAME]"
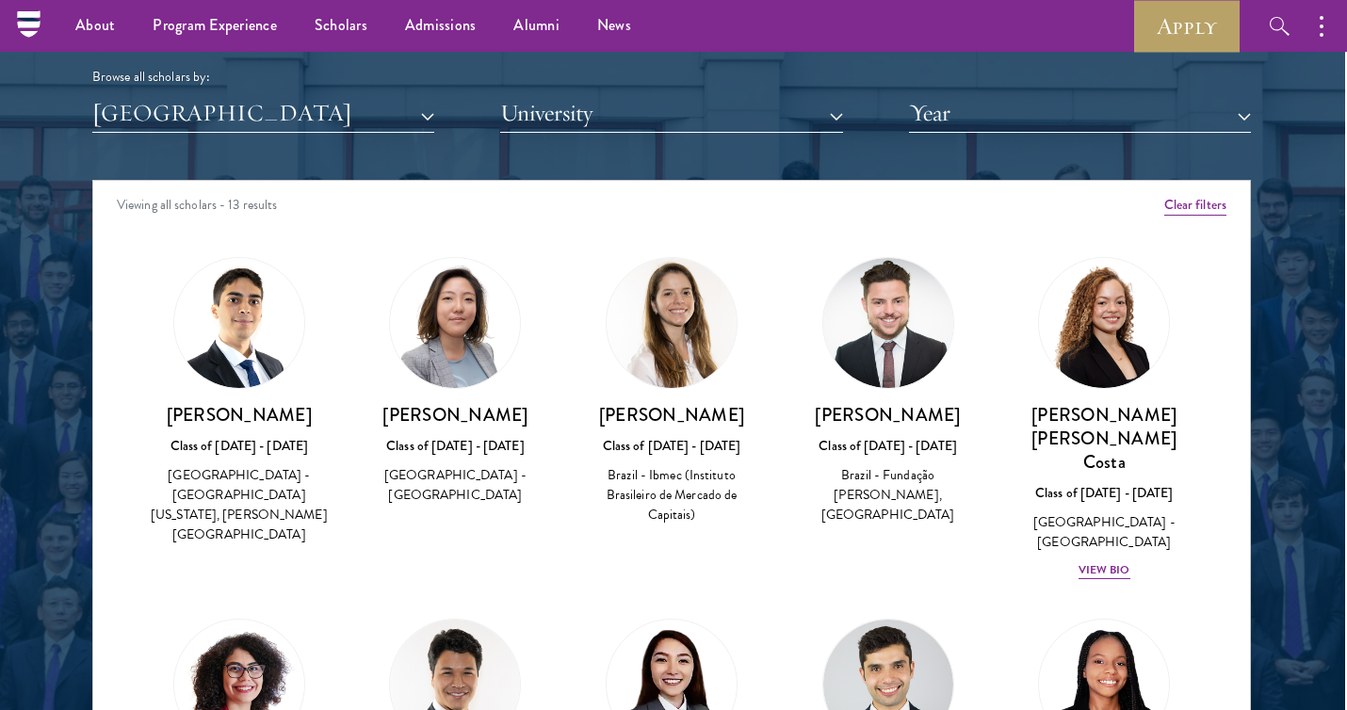
scroll to position [2310, 2]
